Goal: Information Seeking & Learning: Learn about a topic

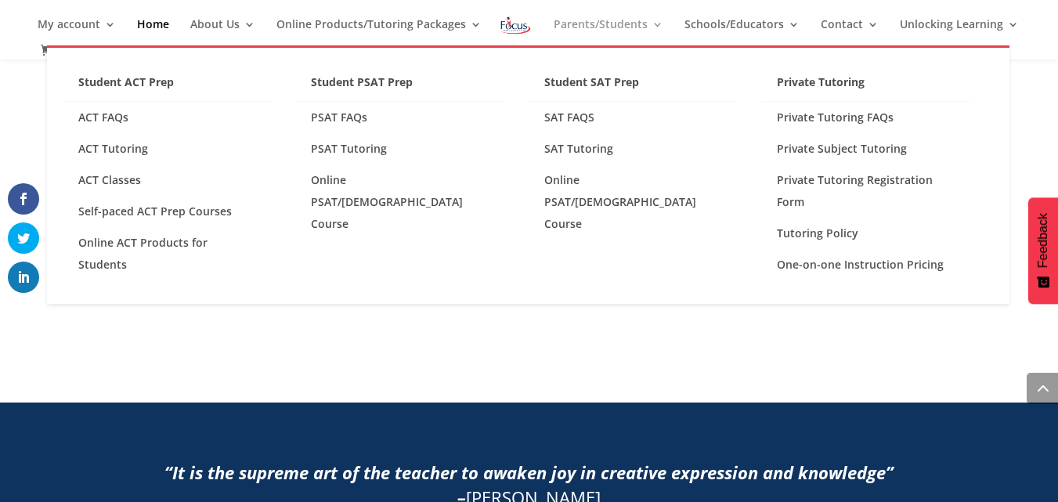
scroll to position [1332, 0]
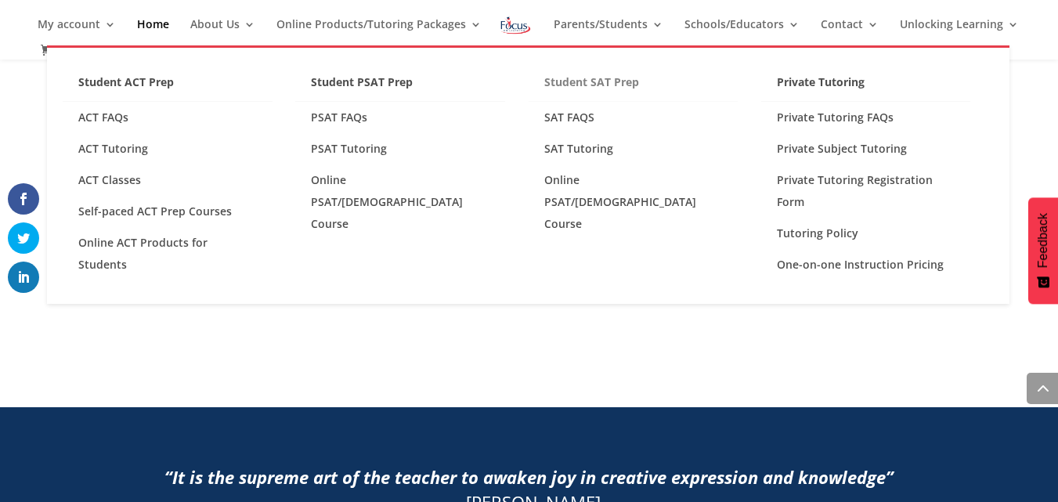
click at [560, 82] on link "Student SAT Prep" at bounding box center [633, 86] width 210 height 31
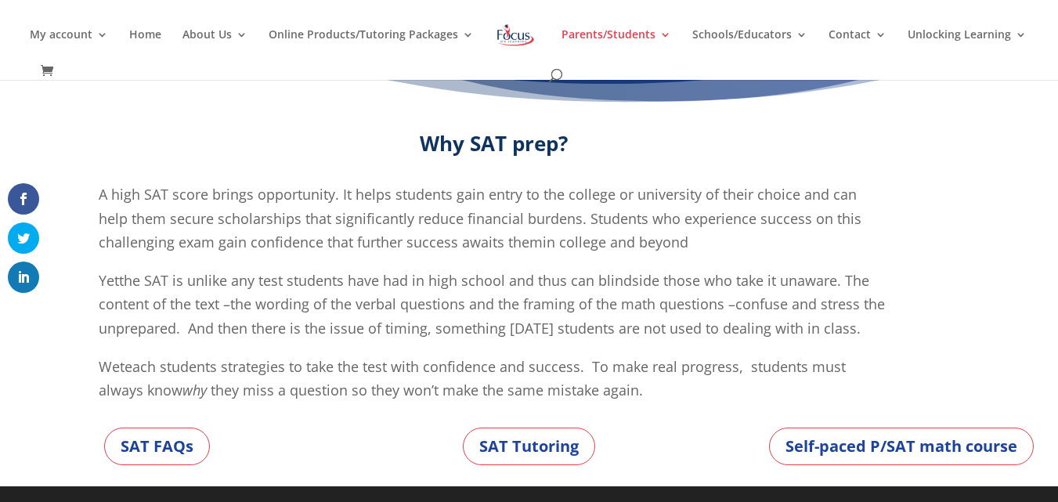
scroll to position [98, 0]
click at [850, 439] on link "Self-paced P/SAT math course" at bounding box center [901, 446] width 265 height 38
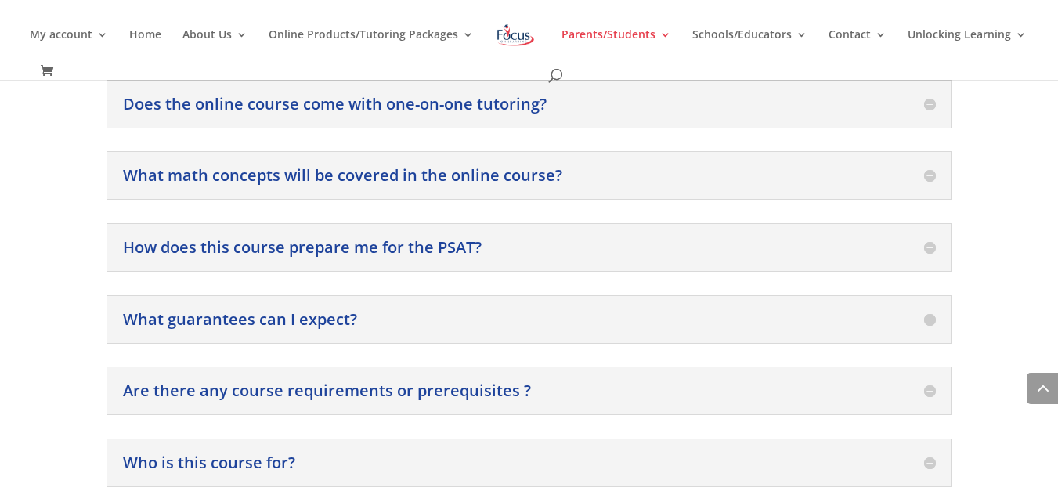
scroll to position [1863, 0]
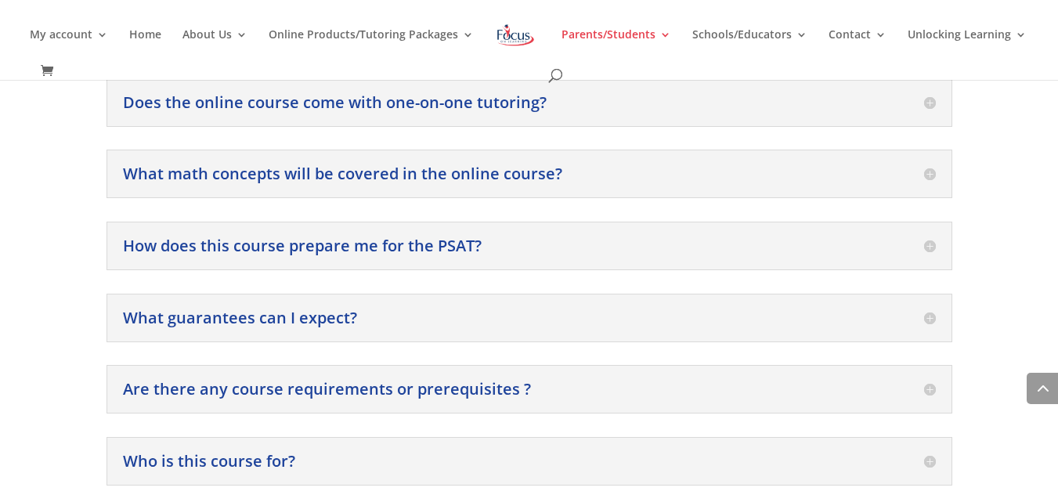
click at [516, 33] on img at bounding box center [515, 35] width 41 height 28
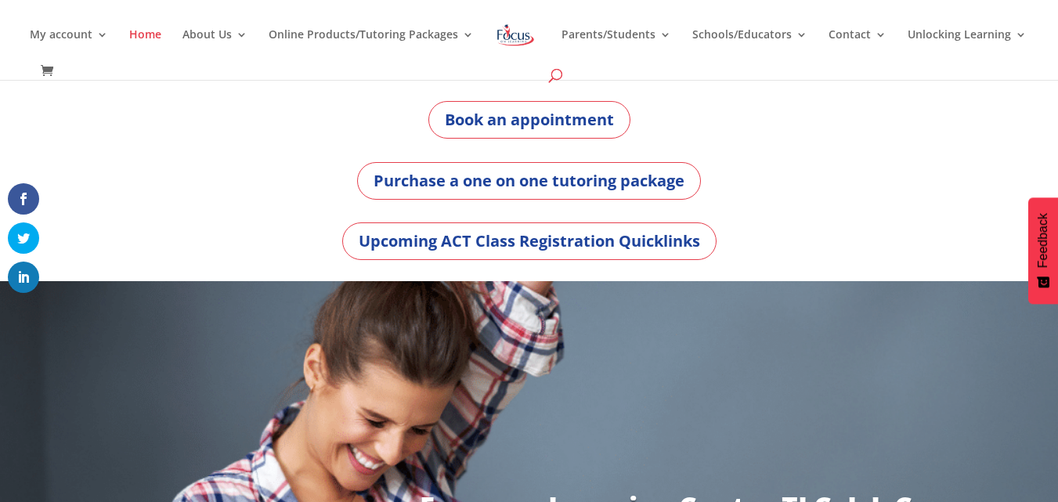
click at [556, 78] on span at bounding box center [556, 78] width 0 height 0
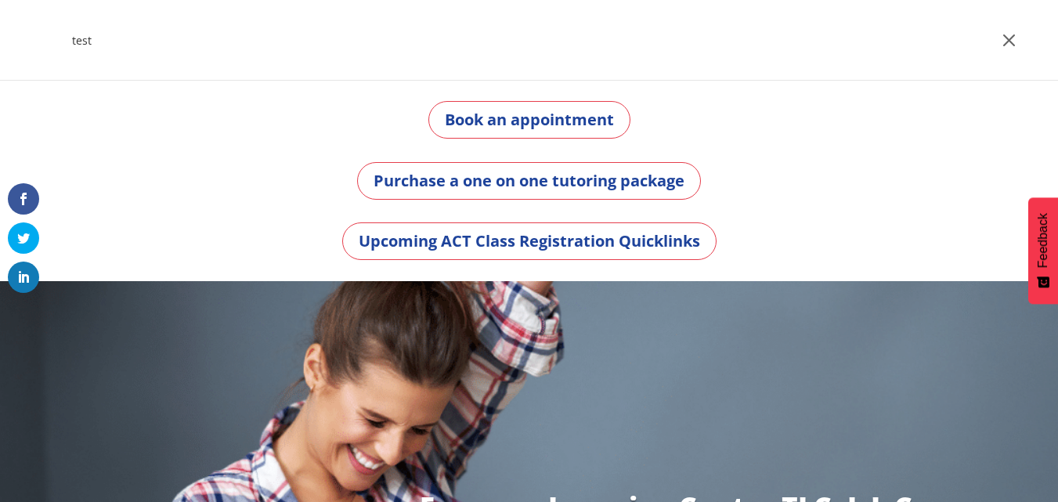
type input "test"
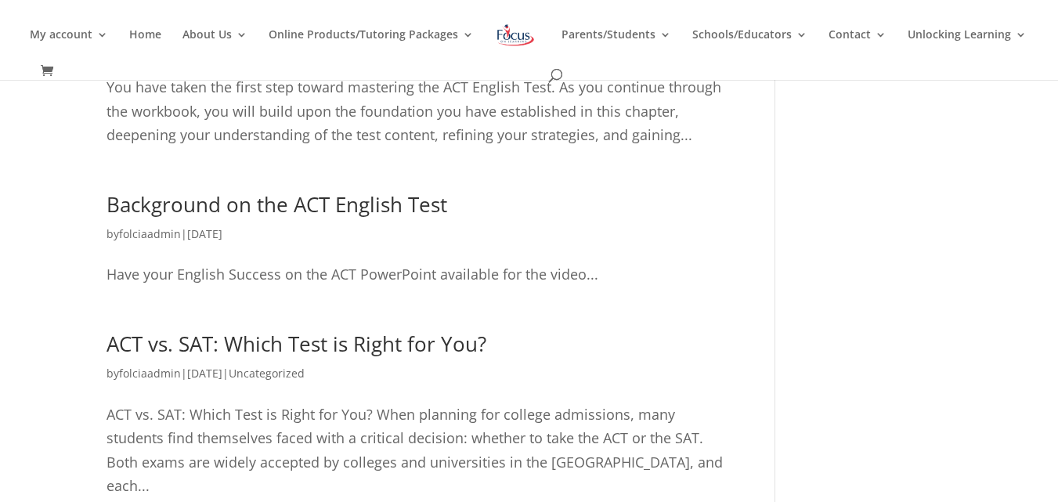
scroll to position [452, 0]
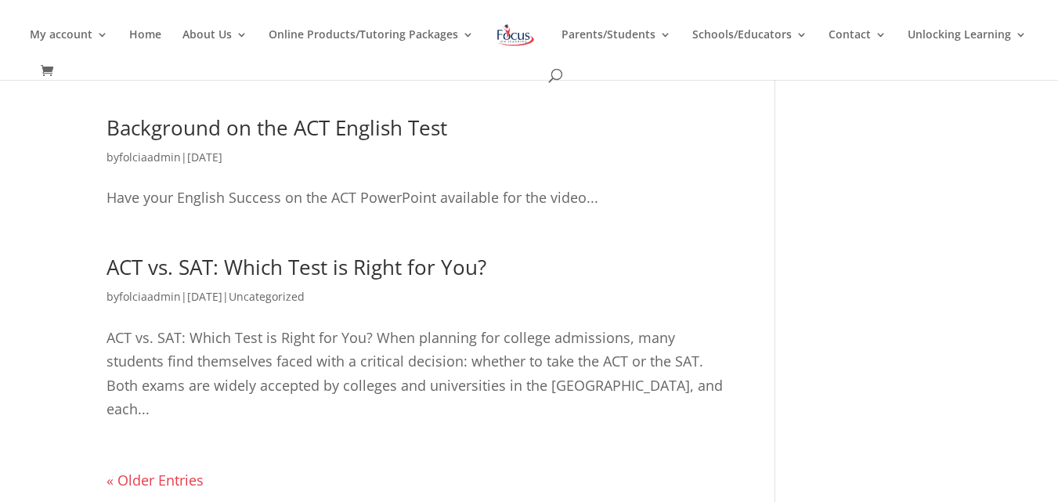
click at [161, 470] on link "« Older Entries" at bounding box center [154, 479] width 97 height 19
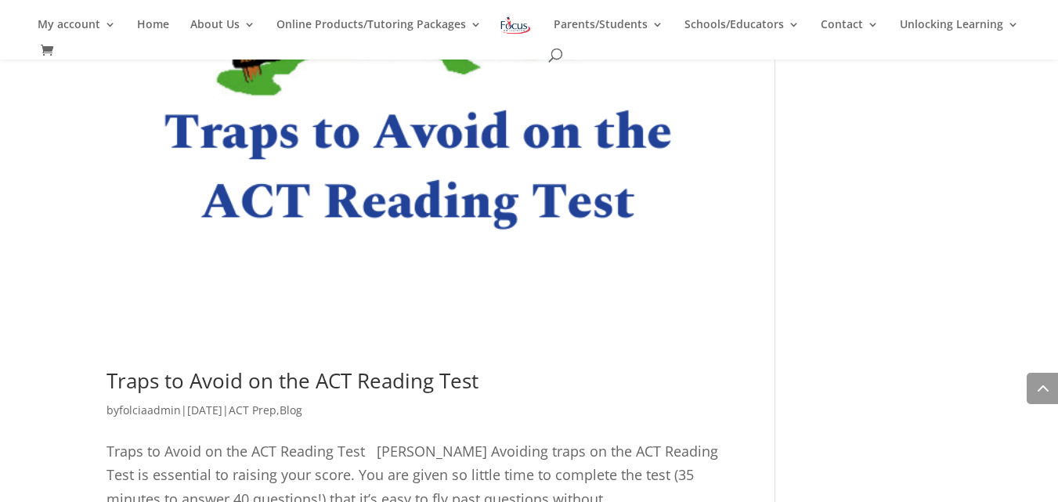
scroll to position [1670, 0]
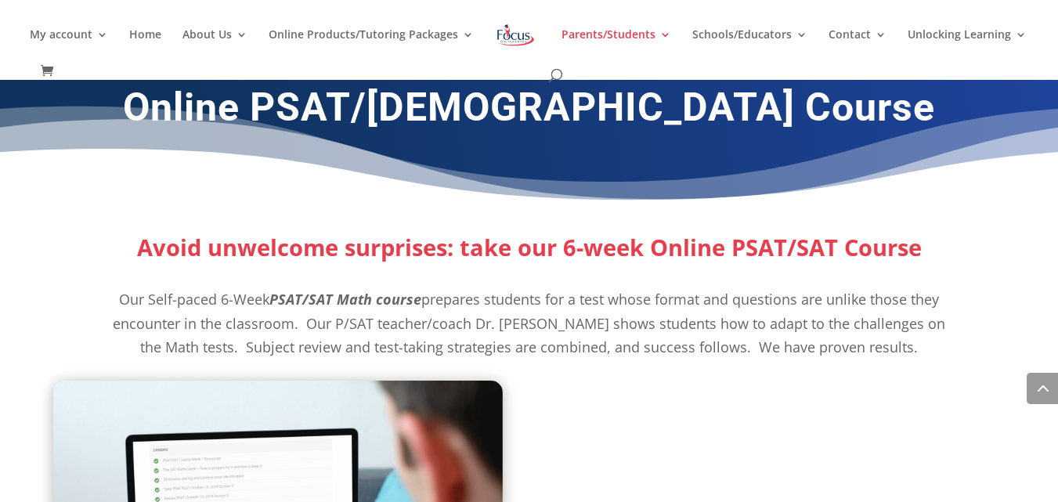
scroll to position [1641, 0]
